Goal: Task Accomplishment & Management: Manage account settings

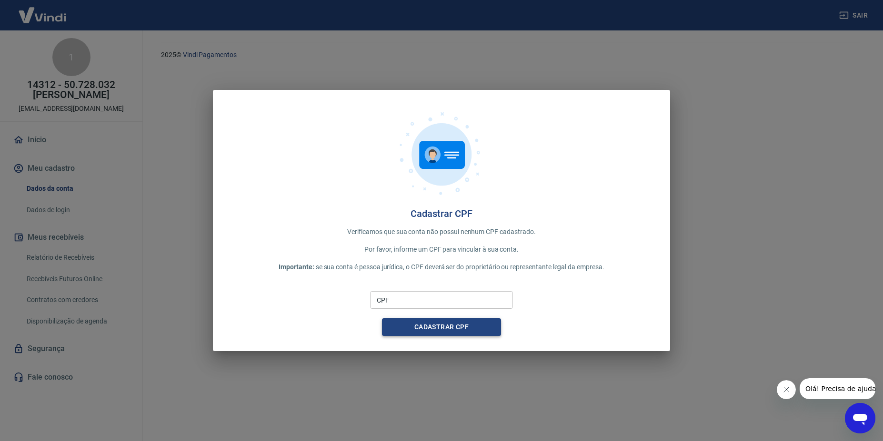
click at [429, 333] on button "Cadastrar CPF" at bounding box center [441, 328] width 119 height 18
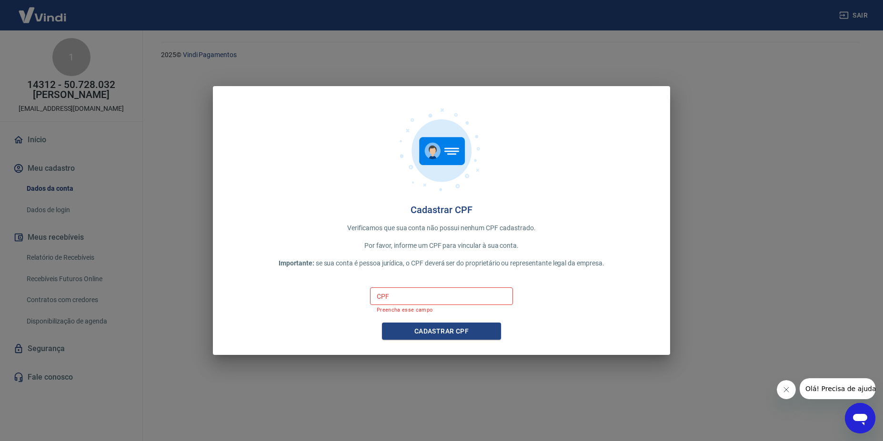
click at [787, 388] on icon "Fechar mensagem da empresa" at bounding box center [786, 390] width 8 height 8
click at [459, 296] on input "CPF" at bounding box center [441, 297] width 143 height 18
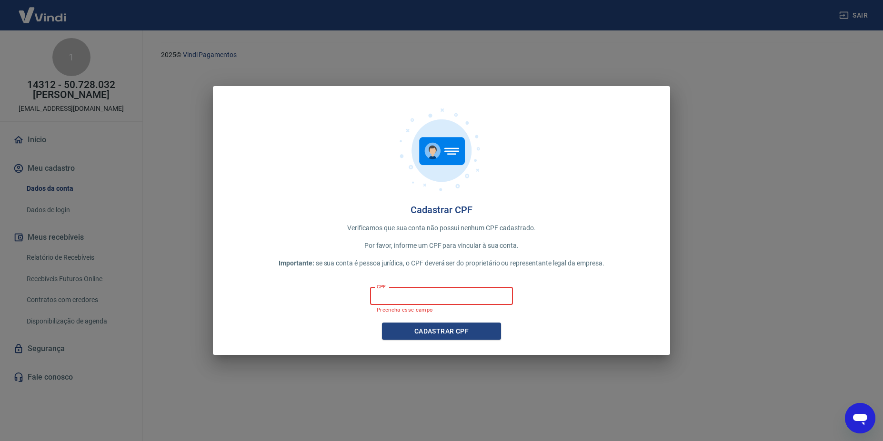
type input "270.032.048-43"
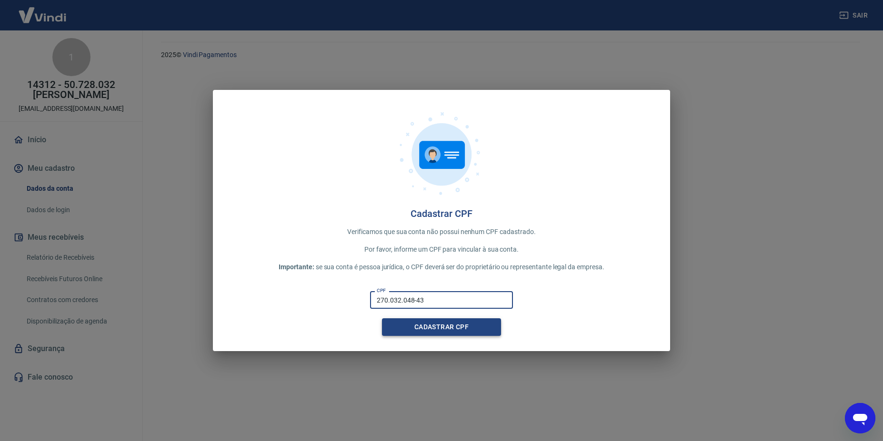
click at [463, 330] on button "Cadastrar CPF" at bounding box center [441, 328] width 119 height 18
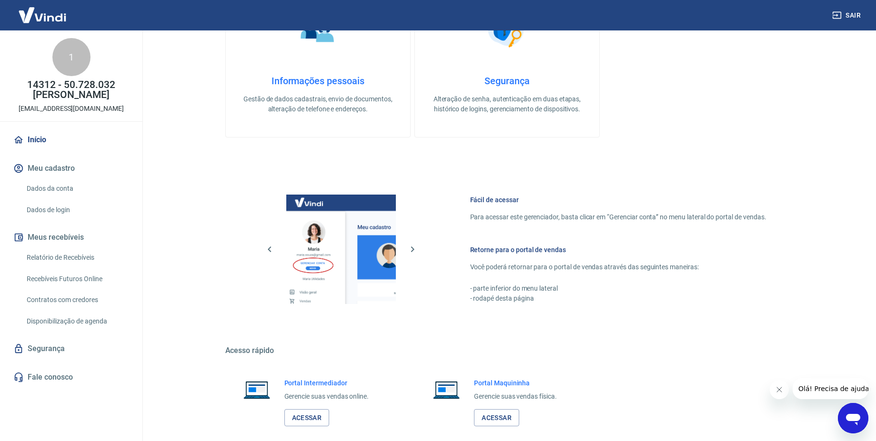
scroll to position [400, 0]
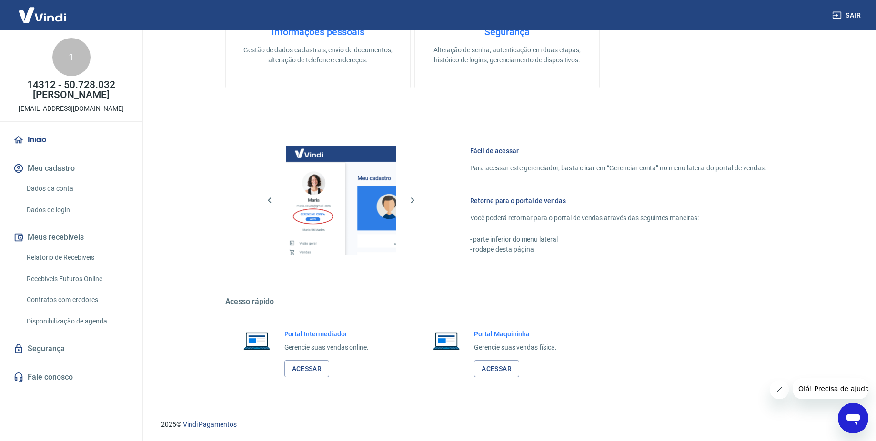
click at [52, 211] on link "Dados de login" at bounding box center [77, 211] width 108 height 20
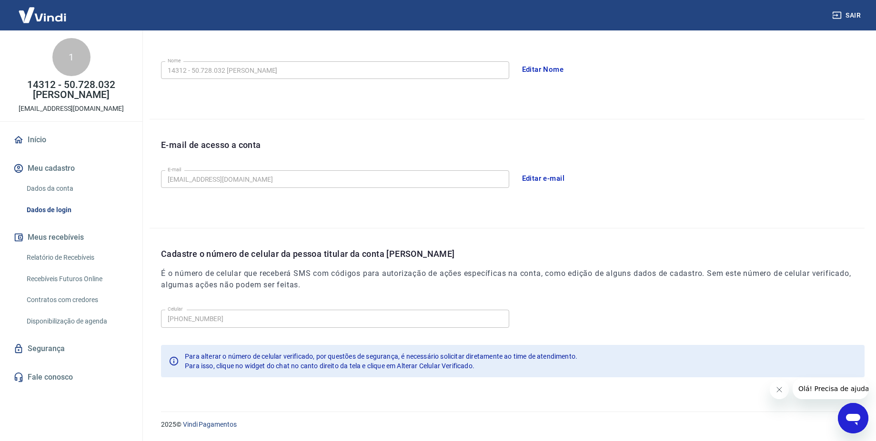
scroll to position [169, 0]
click at [52, 190] on link "Dados da conta" at bounding box center [77, 189] width 108 height 20
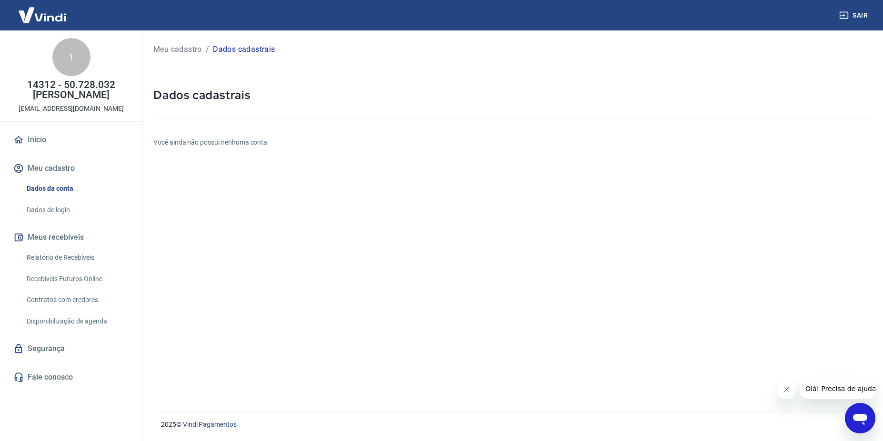
click at [49, 256] on link "Relatório de Recebíveis" at bounding box center [77, 258] width 108 height 20
click at [44, 210] on link "Dados de login" at bounding box center [77, 211] width 108 height 20
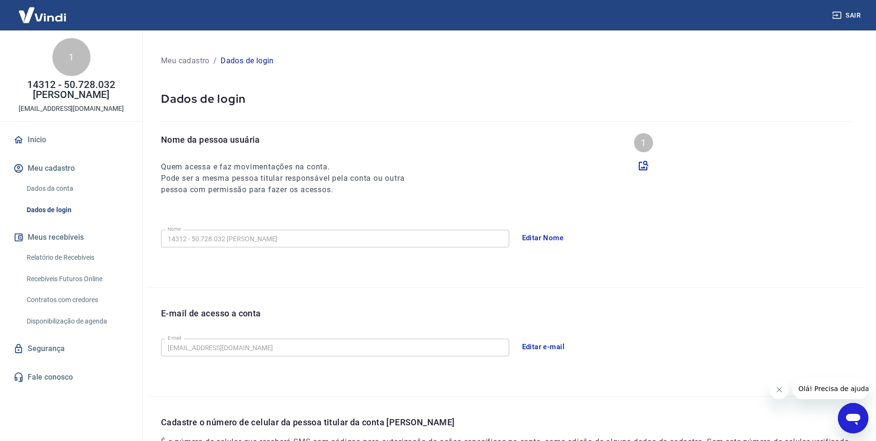
click at [34, 141] on link "Início" at bounding box center [71, 140] width 120 height 21
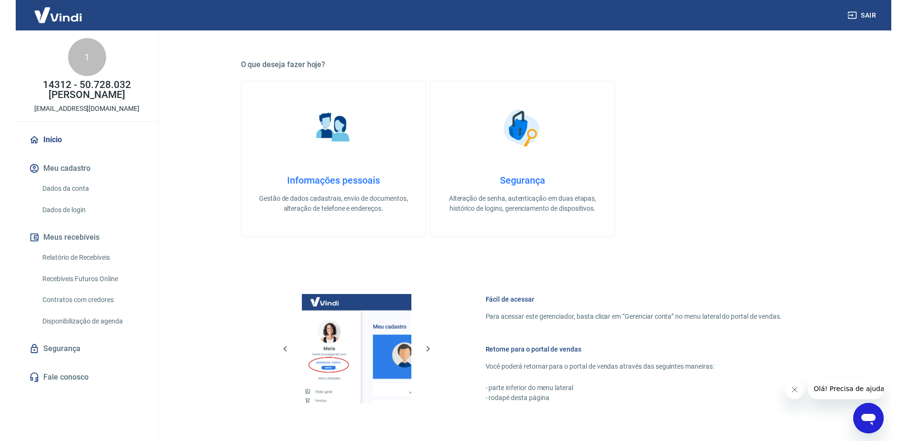
scroll to position [400, 0]
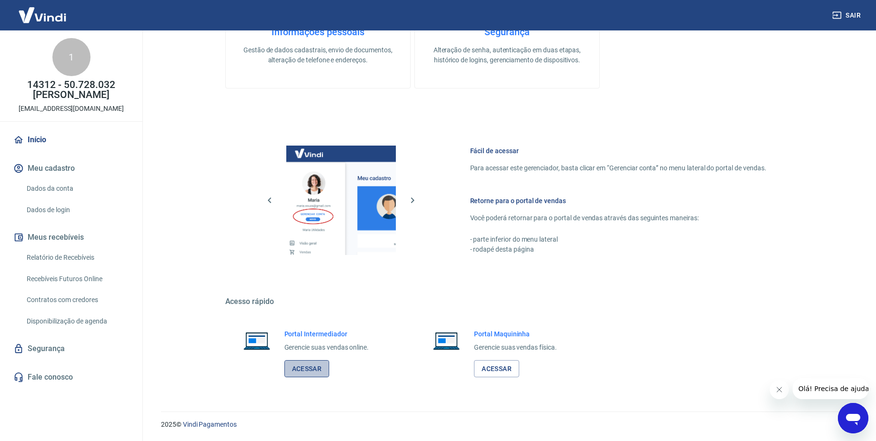
click at [298, 373] on link "Acessar" at bounding box center [306, 370] width 45 height 18
